Goal: Task Accomplishment & Management: Manage account settings

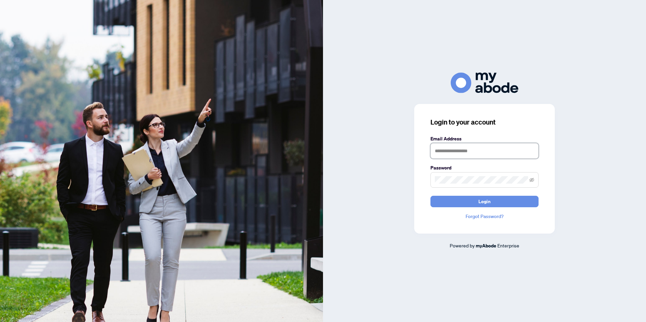
click at [466, 154] on input "text" at bounding box center [485, 151] width 108 height 16
type input "**********"
click at [502, 205] on button "Login" at bounding box center [485, 201] width 108 height 11
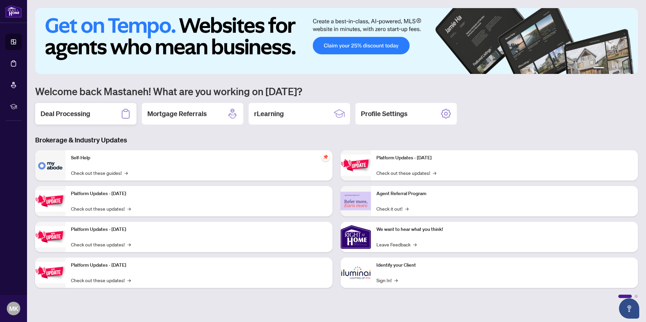
click at [66, 113] on h2 "Deal Processing" at bounding box center [66, 113] width 50 height 9
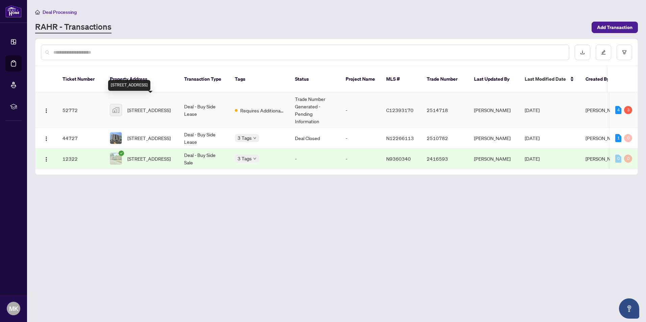
click at [155, 106] on span "50 Wellesley Street East unit 1209, Toronto, Ontario M4Y 0C8, Canada" at bounding box center [148, 109] width 43 height 7
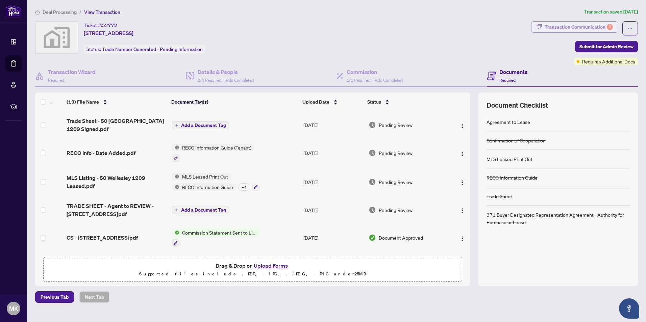
click at [584, 24] on div "Transaction Communication 3" at bounding box center [579, 27] width 68 height 11
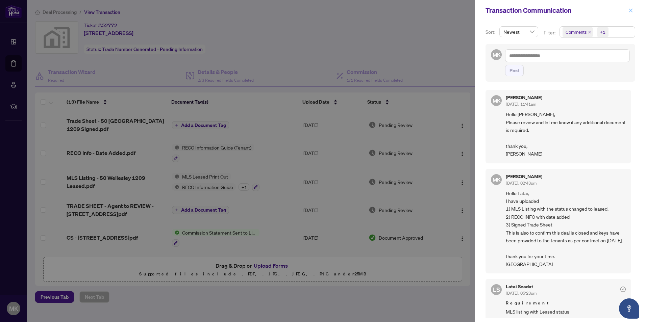
click at [631, 9] on icon "close" at bounding box center [631, 10] width 5 height 5
